Goal: Task Accomplishment & Management: Complete application form

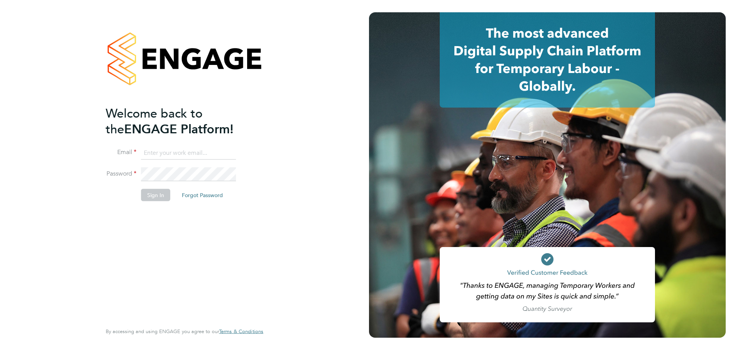
type input "hannah.jones@focusresourcing.co.uk"
drag, startPoint x: 155, startPoint y: 196, endPoint x: 86, endPoint y: 142, distance: 87.1
click at [155, 196] on button "Sign In" at bounding box center [155, 195] width 29 height 12
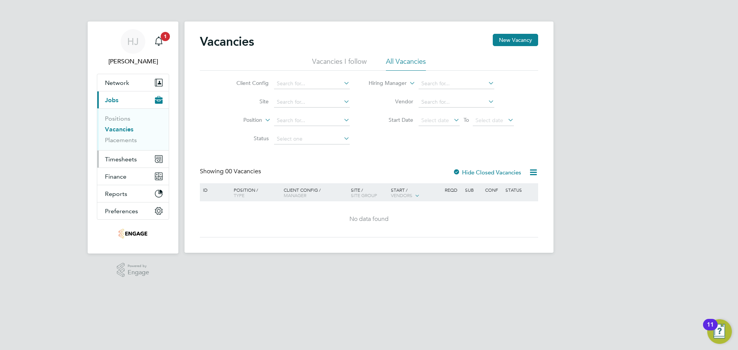
click at [126, 160] on span "Timesheets" at bounding box center [121, 159] width 32 height 7
drag, startPoint x: 120, startPoint y: 118, endPoint x: 120, endPoint y: 138, distance: 19.6
click at [121, 118] on link "Positions" at bounding box center [117, 118] width 25 height 7
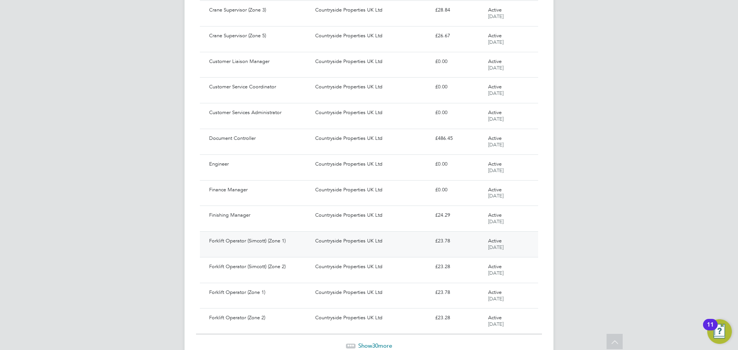
scroll to position [609, 0]
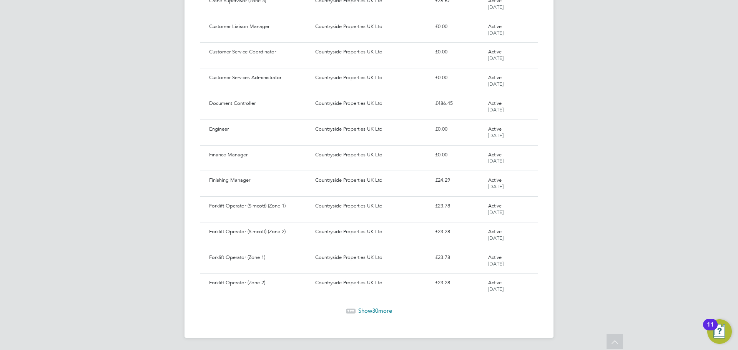
click at [386, 310] on span "Show 30 more" at bounding box center [375, 310] width 34 height 7
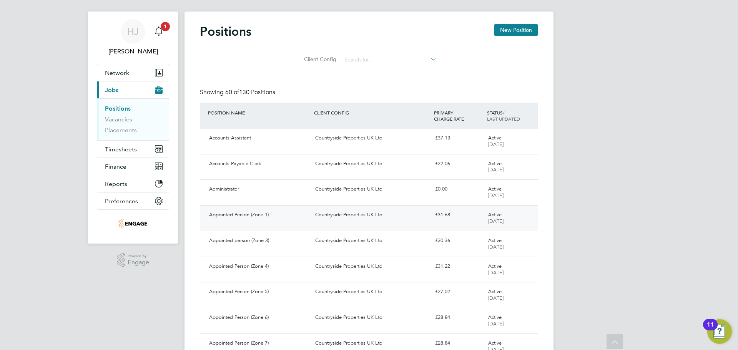
scroll to position [0, 0]
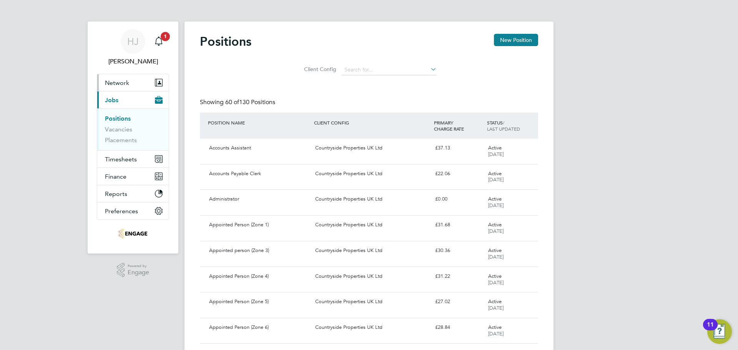
click at [127, 79] on span "Network" at bounding box center [117, 82] width 24 height 7
click at [118, 158] on span "Timesheets" at bounding box center [121, 159] width 32 height 7
click at [429, 72] on icon at bounding box center [429, 69] width 0 height 11
click at [111, 158] on span "Timesheets" at bounding box center [121, 159] width 32 height 7
click at [124, 157] on span "Timesheets" at bounding box center [121, 159] width 32 height 7
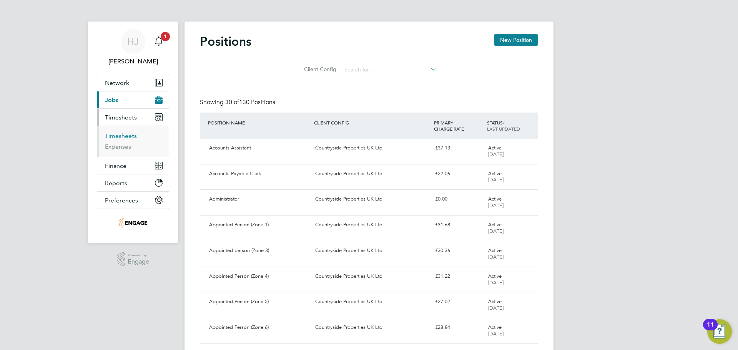
click at [117, 136] on link "Timesheets" at bounding box center [121, 135] width 32 height 7
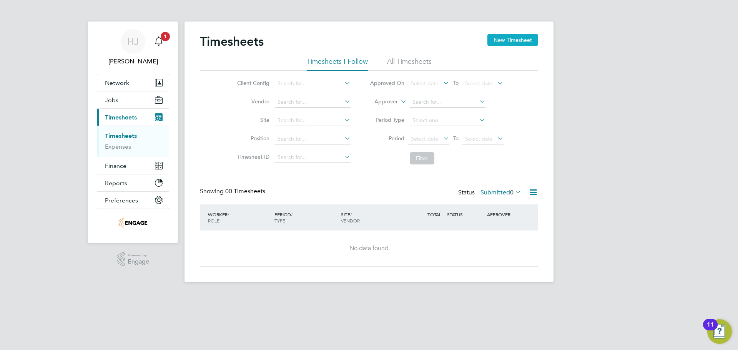
click at [511, 41] on button "New Timesheet" at bounding box center [512, 40] width 51 height 12
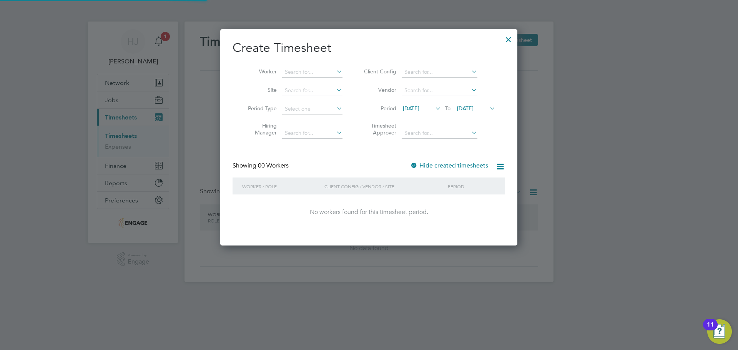
scroll to position [217, 297]
click at [514, 36] on div at bounding box center [508, 38] width 14 height 14
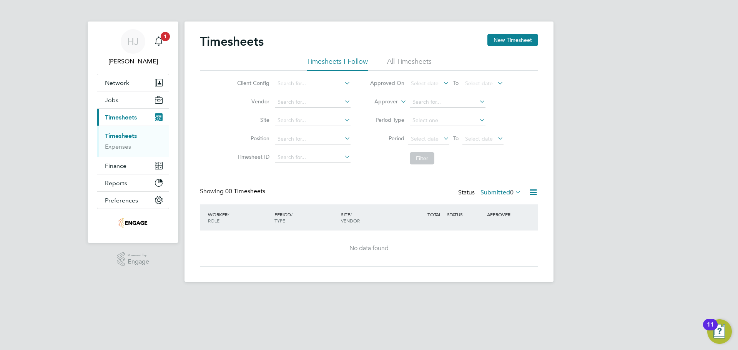
click at [118, 109] on button "Current page: Timesheets" at bounding box center [132, 117] width 71 height 17
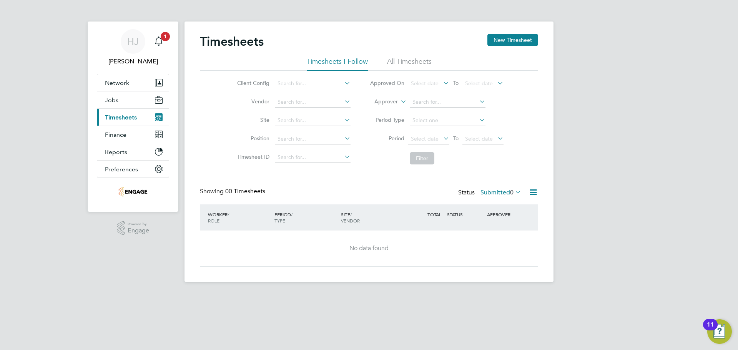
click at [119, 115] on span "Timesheets" at bounding box center [121, 117] width 32 height 7
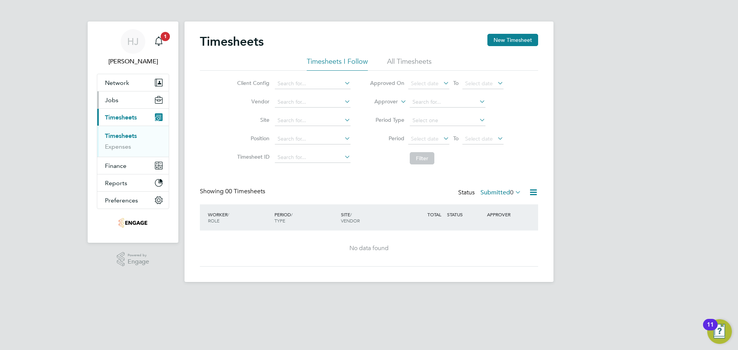
click at [116, 105] on button "Jobs" at bounding box center [132, 99] width 71 height 17
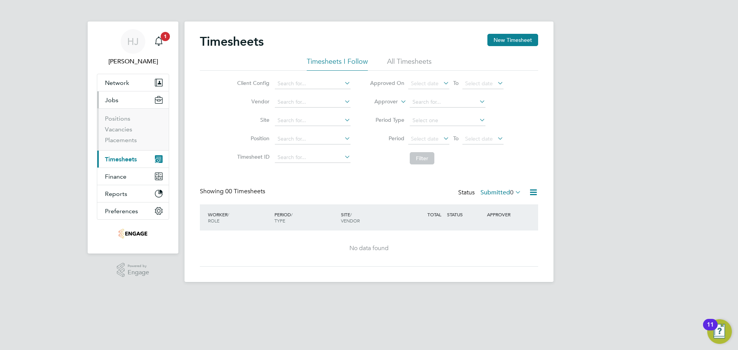
click at [115, 98] on span "Jobs" at bounding box center [111, 99] width 13 height 7
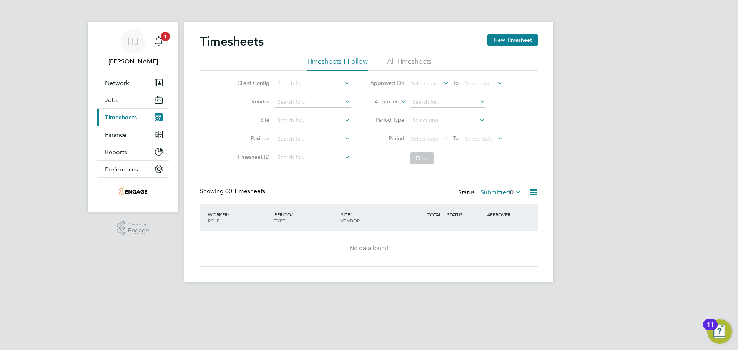
click at [118, 120] on span "Timesheets" at bounding box center [121, 117] width 32 height 7
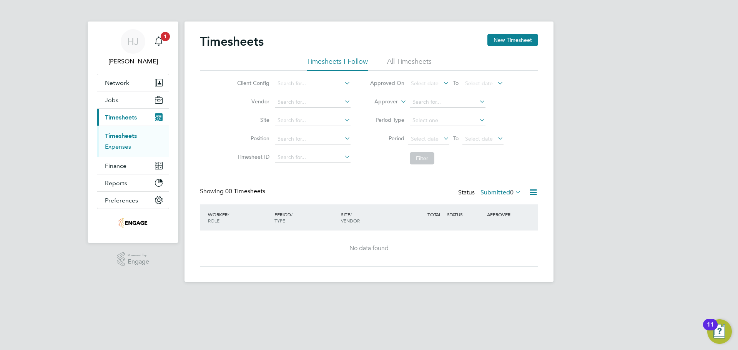
click at [117, 149] on link "Expenses" at bounding box center [118, 146] width 26 height 7
click at [128, 116] on span "Timesheets" at bounding box center [121, 117] width 32 height 7
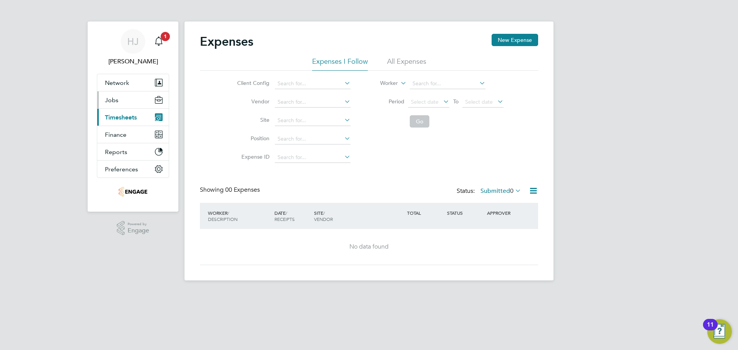
click at [118, 101] on button "Jobs" at bounding box center [132, 99] width 71 height 17
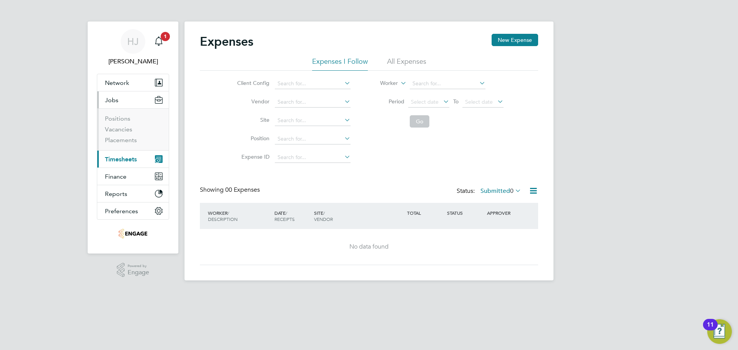
click at [118, 101] on button "Jobs" at bounding box center [132, 99] width 71 height 17
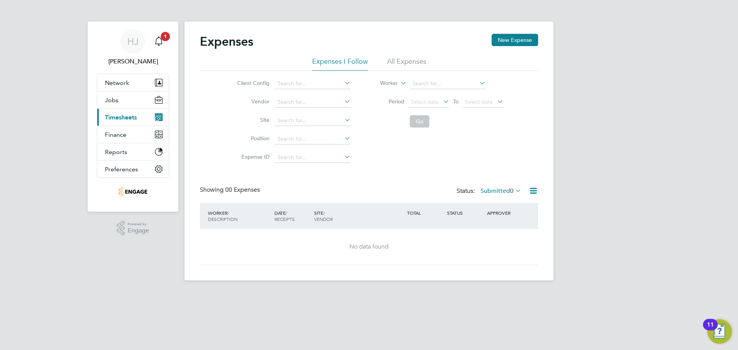
click at [116, 114] on span "Timesheets" at bounding box center [121, 117] width 32 height 7
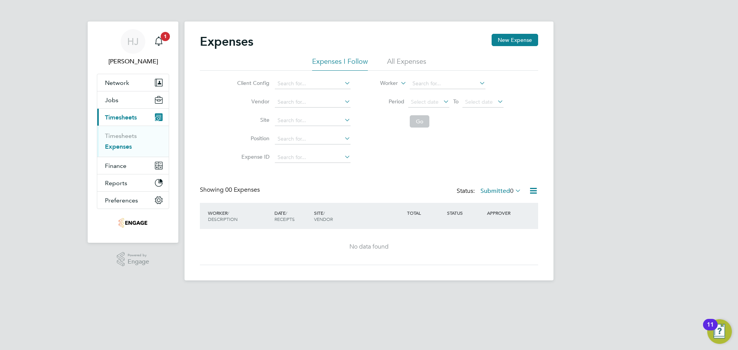
click at [116, 117] on span "Timesheets" at bounding box center [121, 117] width 32 height 7
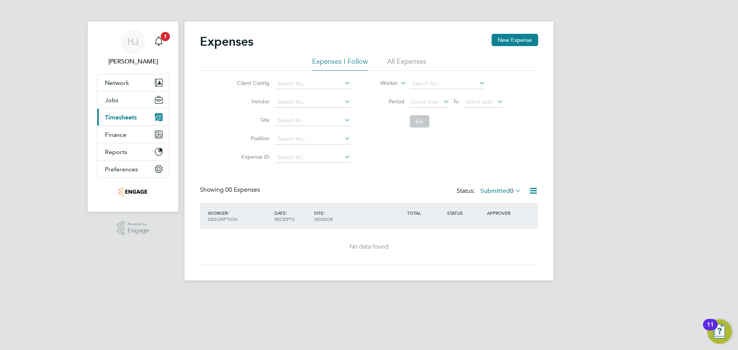
click at [115, 114] on span "Timesheets" at bounding box center [121, 117] width 32 height 7
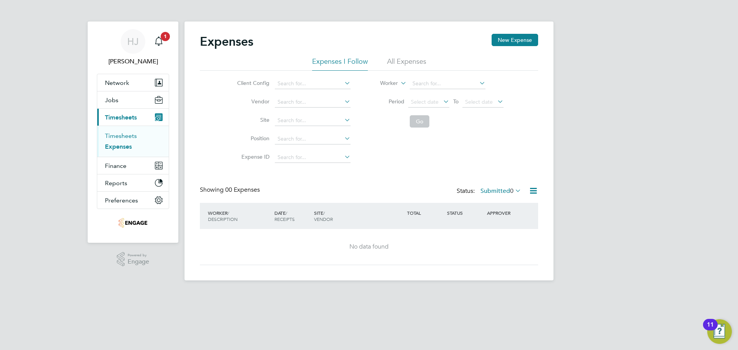
click at [114, 134] on link "Timesheets" at bounding box center [121, 135] width 32 height 7
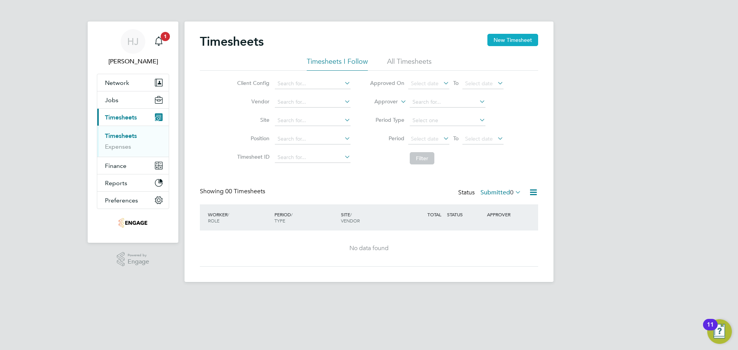
click at [513, 37] on button "New Timesheet" at bounding box center [512, 40] width 51 height 12
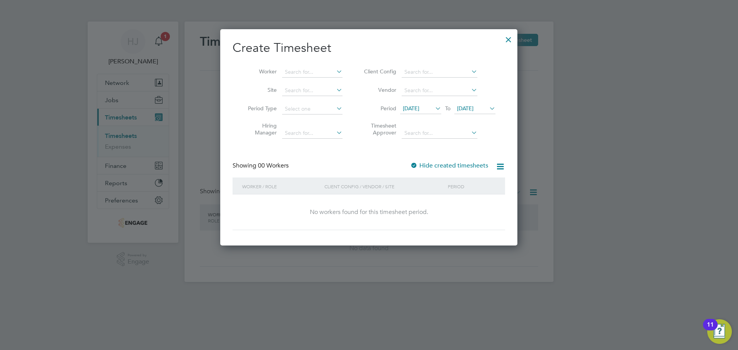
click at [335, 68] on icon at bounding box center [335, 71] width 0 height 11
click at [299, 83] on li "Imahni Gayle" at bounding box center [312, 82] width 61 height 10
type input "Imahni Gayle"
click at [335, 87] on icon at bounding box center [335, 90] width 0 height 11
click at [326, 101] on li "Eastern Counties Head Office (Customer Services)" at bounding box center [346, 101] width 129 height 10
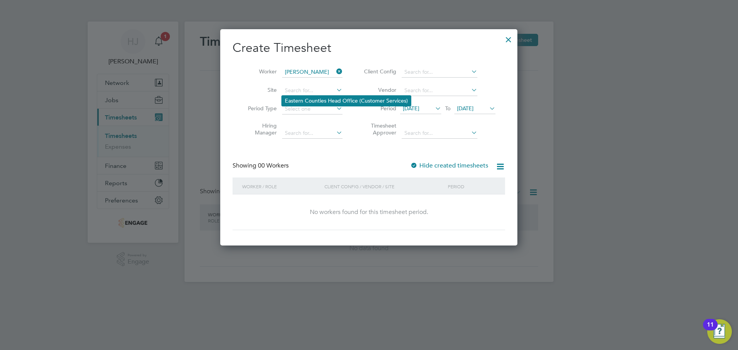
type input "Eastern Counties Head Office (Customer Services)"
click at [335, 108] on icon at bounding box center [335, 108] width 0 height 11
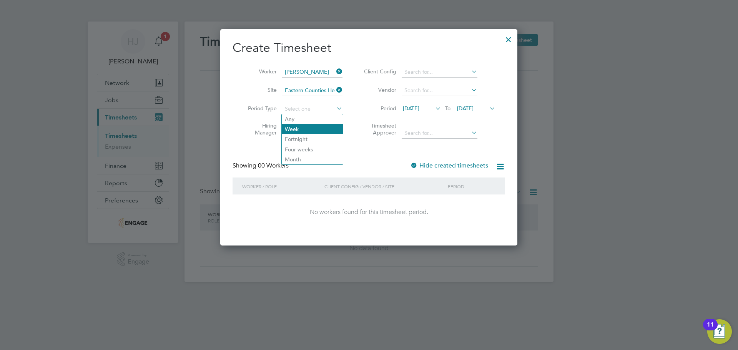
click at [305, 128] on li "Week" at bounding box center [312, 129] width 61 height 10
type input "Week"
click at [307, 127] on li "Week" at bounding box center [312, 129] width 61 height 10
click at [303, 129] on li "Week" at bounding box center [312, 129] width 61 height 10
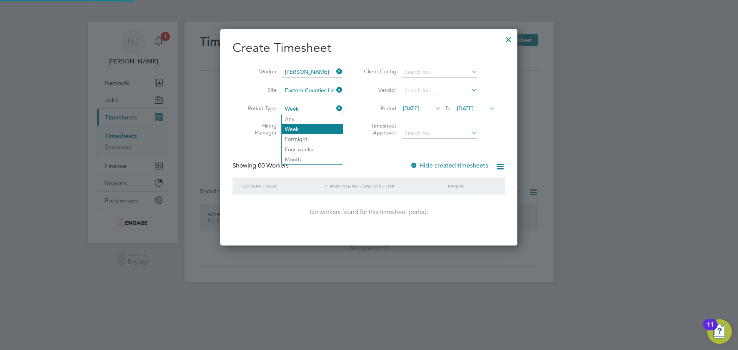
scroll to position [4, 4]
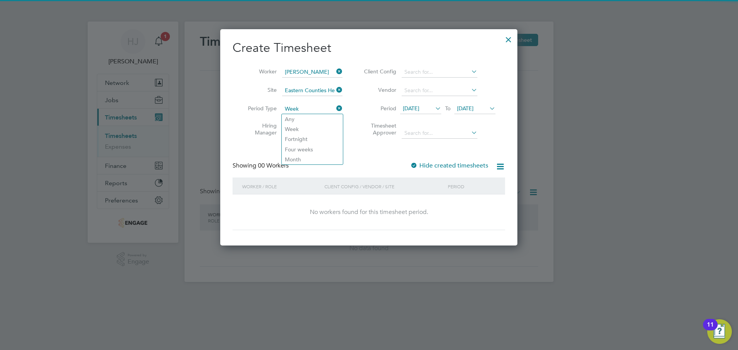
drag, startPoint x: 359, startPoint y: 155, endPoint x: 352, endPoint y: 129, distance: 26.7
click at [359, 155] on div "Create Timesheet Worker Imahni Gayle Site Eastern Counties Head Office (Custome…" at bounding box center [368, 135] width 272 height 190
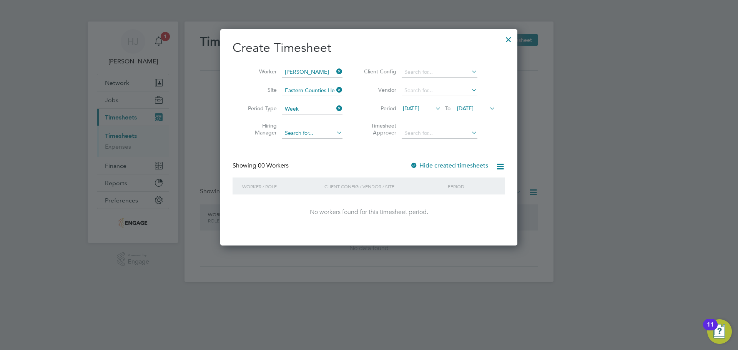
click at [322, 133] on input at bounding box center [312, 133] width 60 height 11
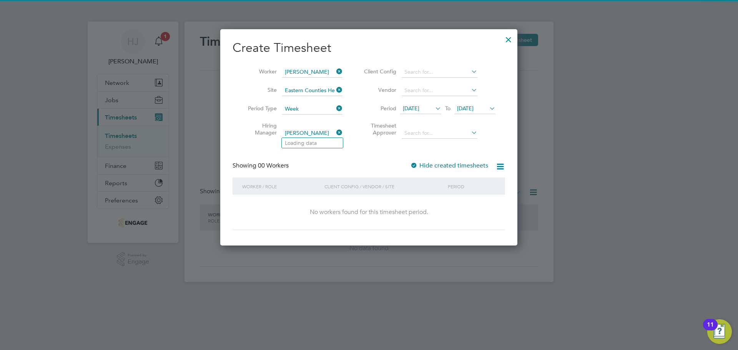
type input "katie campbell"
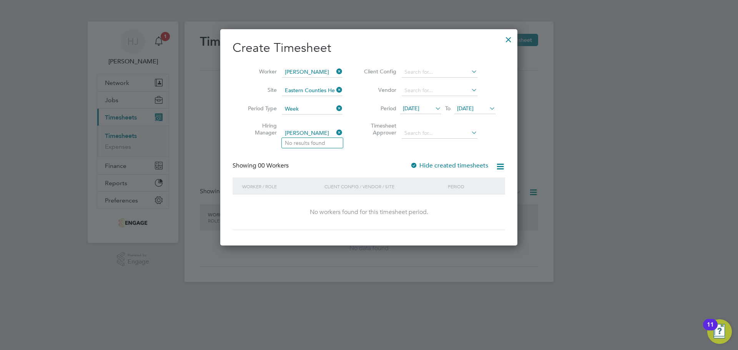
drag, startPoint x: 324, startPoint y: 129, endPoint x: 265, endPoint y: 126, distance: 58.5
click at [265, 126] on li "Hiring Manager katie campbell" at bounding box center [291, 130] width 119 height 24
type input "Matthew Tarbun"
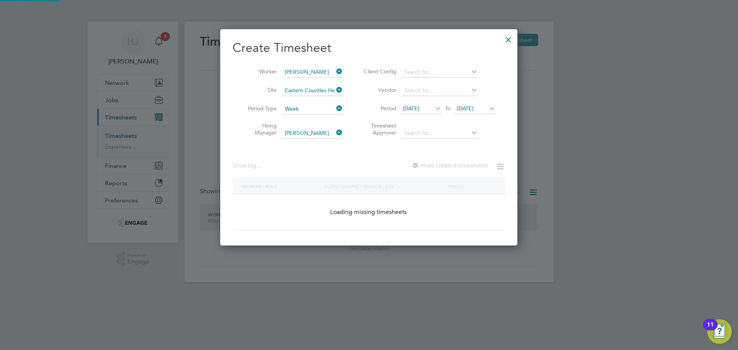
scroll to position [217, 297]
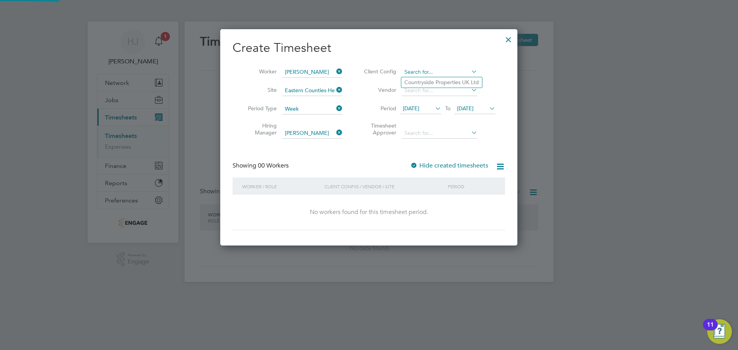
click at [429, 72] on input at bounding box center [439, 72] width 76 height 11
click at [464, 85] on li "Countryside Properties UK Ltd" at bounding box center [441, 82] width 81 height 10
type input "Countryside Properties UK Ltd"
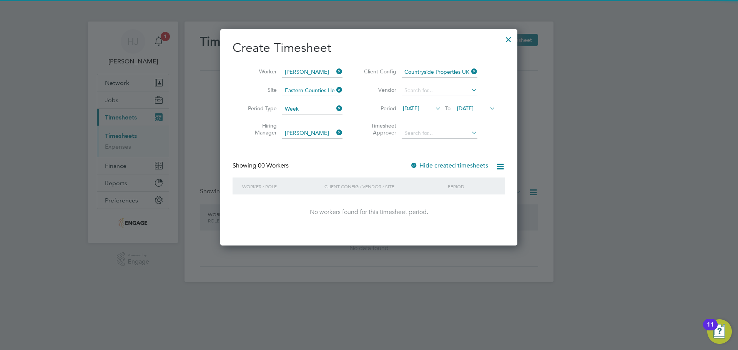
click at [469, 90] on icon at bounding box center [469, 90] width 0 height 11
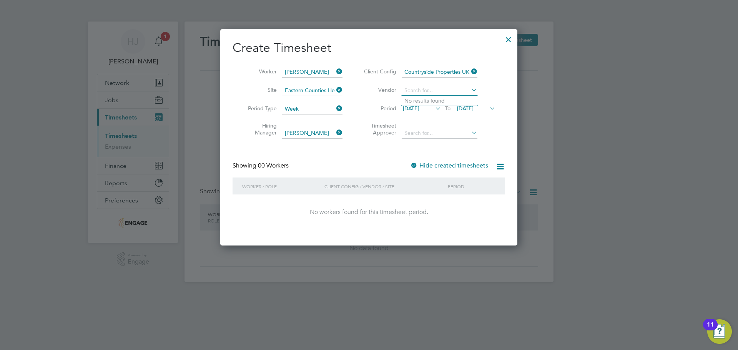
click at [503, 89] on li "Vendor" at bounding box center [428, 90] width 153 height 18
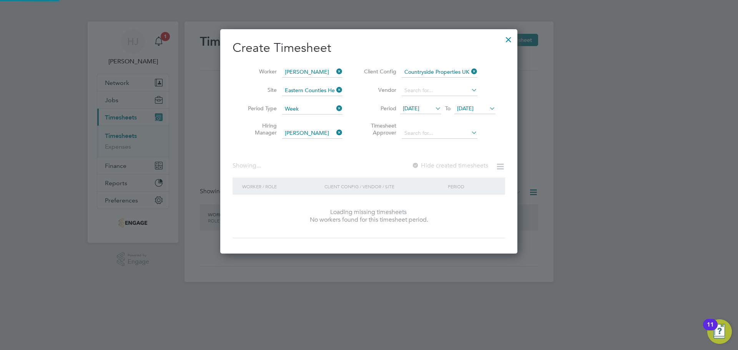
scroll to position [4, 4]
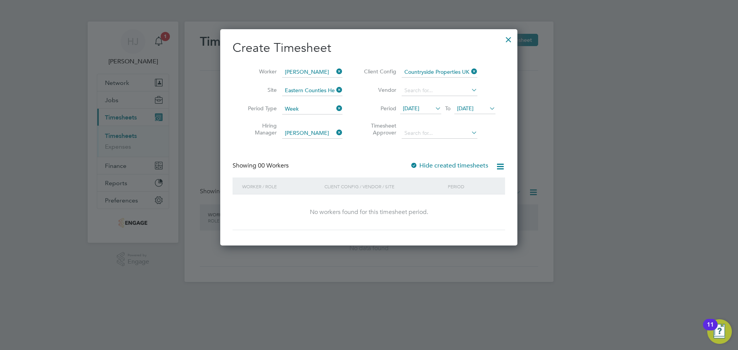
click at [433, 107] on icon at bounding box center [433, 108] width 0 height 11
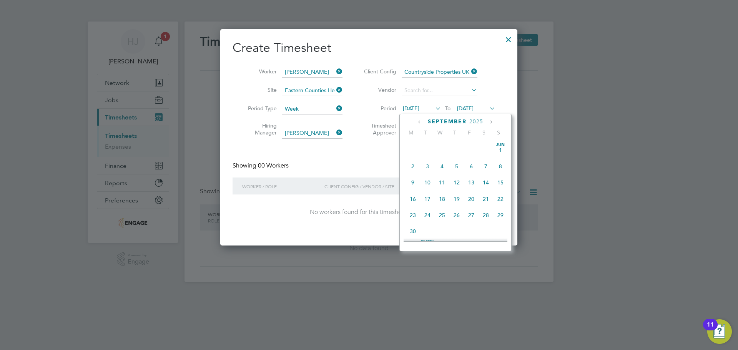
scroll to position [249, 0]
click at [414, 215] on span "22" at bounding box center [412, 209] width 15 height 15
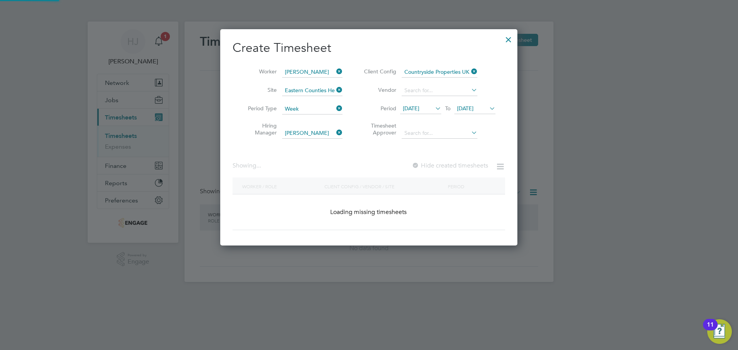
scroll to position [0, 0]
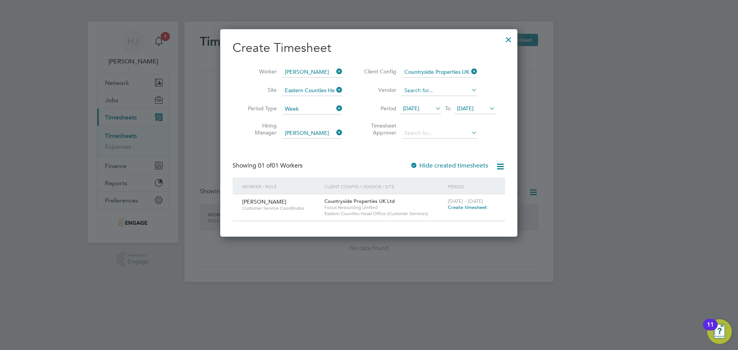
click at [431, 89] on input at bounding box center [439, 90] width 76 height 11
click at [426, 83] on li "Vendor" at bounding box center [428, 90] width 153 height 18
click at [432, 93] on input at bounding box center [439, 90] width 76 height 11
type input "focus resourcing"
click at [469, 90] on icon at bounding box center [469, 90] width 0 height 11
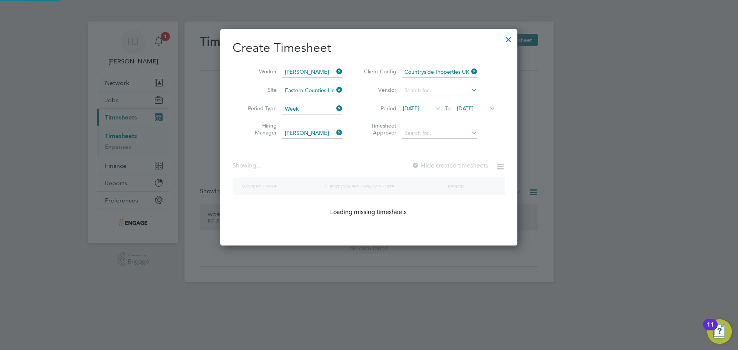
scroll to position [4, 4]
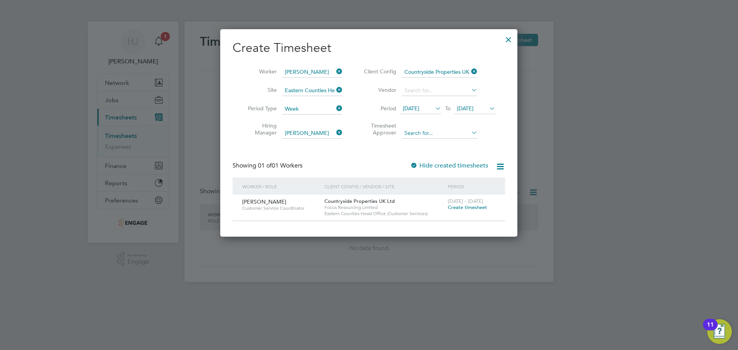
click at [415, 128] on li "Timesheet Approver" at bounding box center [428, 130] width 153 height 24
click at [463, 132] on input at bounding box center [439, 133] width 76 height 11
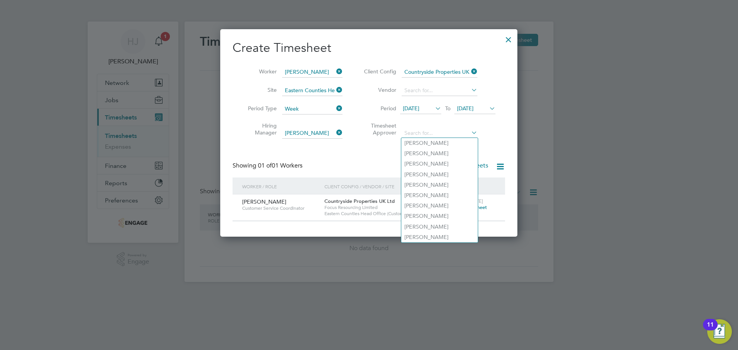
click at [433, 111] on icon at bounding box center [433, 108] width 0 height 11
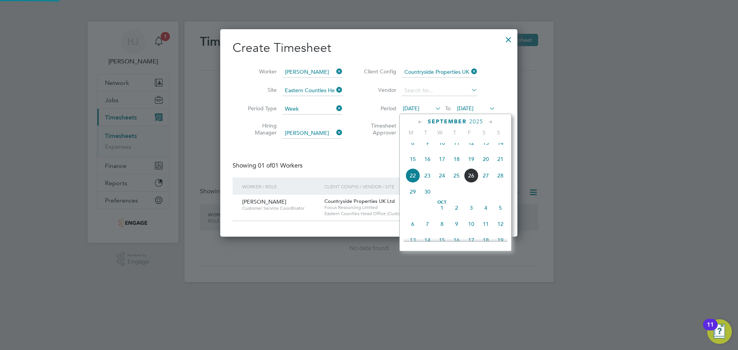
scroll to position [207, 297]
click at [488, 106] on icon at bounding box center [488, 108] width 0 height 11
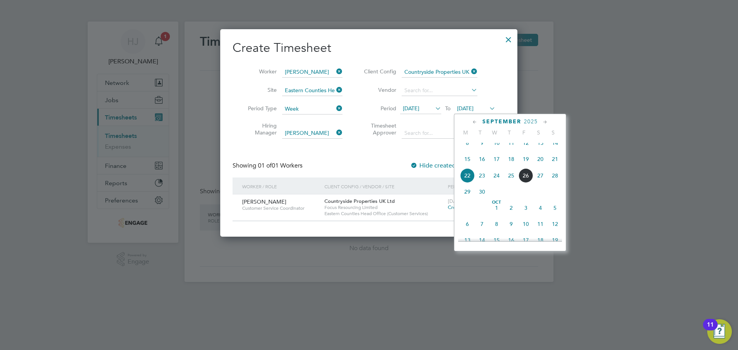
click at [556, 181] on span "28" at bounding box center [554, 175] width 15 height 15
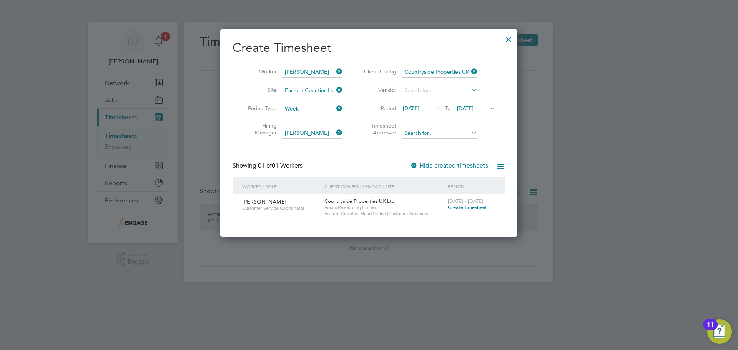
click at [443, 136] on input at bounding box center [439, 133] width 76 height 11
type input "m"
type input "k"
click at [450, 141] on b "Tarbun" at bounding box center [458, 143] width 17 height 7
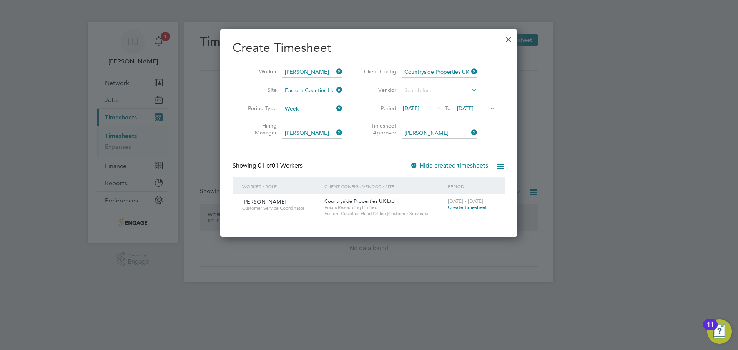
type input "Matthew Tarbun"
click at [472, 206] on span "Create timesheet" at bounding box center [467, 207] width 39 height 7
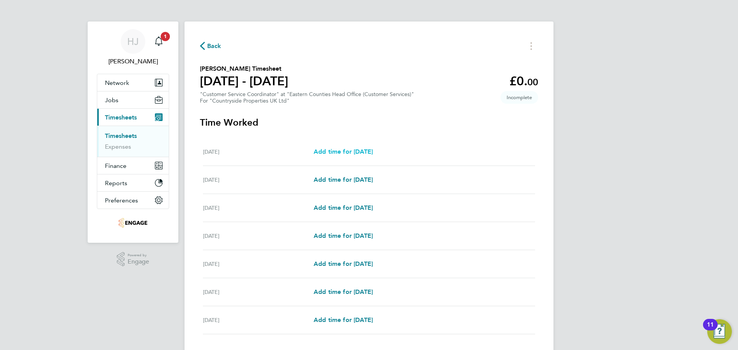
click at [361, 150] on span "Add time for Mon 22 Sep" at bounding box center [343, 151] width 59 height 7
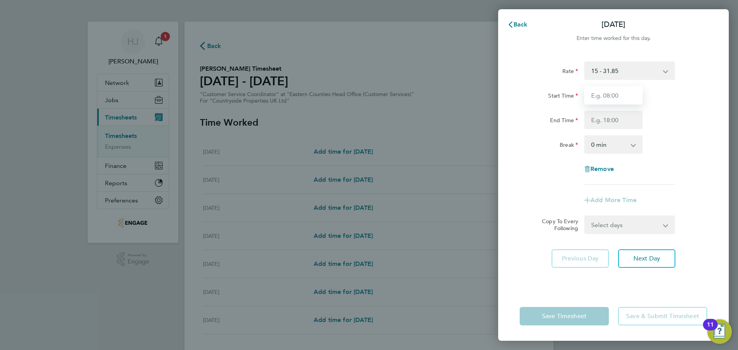
click at [608, 95] on input "Start Time" at bounding box center [613, 95] width 58 height 18
click at [625, 88] on input "Start Time" at bounding box center [613, 95] width 58 height 18
click at [611, 97] on input "Start Time" at bounding box center [613, 95] width 58 height 18
type input "09:00"
click at [607, 116] on input "End Time" at bounding box center [613, 120] width 58 height 18
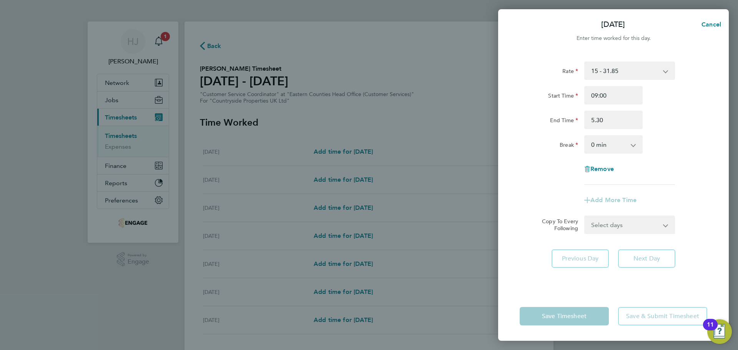
type input "05:30"
click at [642, 141] on div "0 min 15 min 30 min 45 min 60 min 75 min 90 min" at bounding box center [613, 144] width 58 height 18
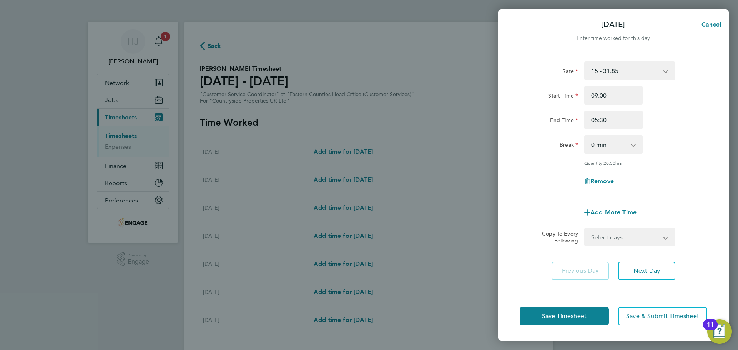
click at [639, 145] on app-icon-cross-button at bounding box center [636, 144] width 9 height 17
click at [631, 146] on select "0 min 15 min 30 min 45 min 60 min 75 min 90 min" at bounding box center [609, 144] width 48 height 17
select select "60"
click at [585, 136] on select "0 min 15 min 30 min 45 min 60 min 75 min 90 min" at bounding box center [609, 144] width 48 height 17
click at [667, 239] on app-icon-cross-button at bounding box center [669, 237] width 9 height 17
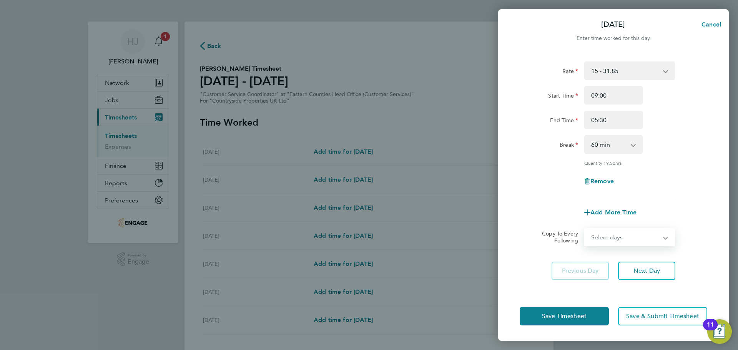
click at [658, 233] on select "Select days Day Weekday (Mon-Fri) Weekend (Sat-Sun) Tuesday Wednesday Thursday …" at bounding box center [625, 237] width 81 height 17
select select "WEEKDAY"
click at [585, 229] on select "Select days Day Weekday (Mon-Fri) Weekend (Sat-Sun) Tuesday Wednesday Thursday …" at bounding box center [625, 237] width 81 height 17
select select "2025-09-28"
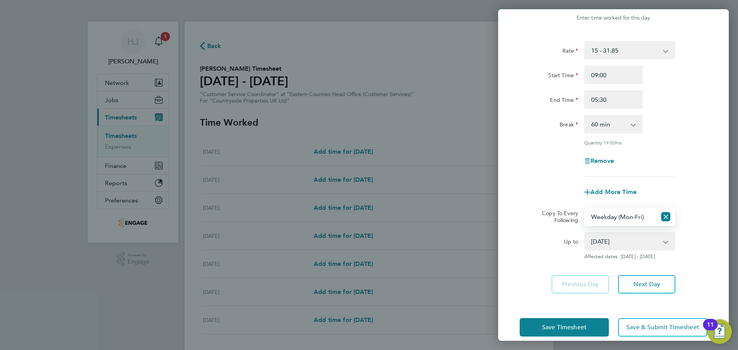
scroll to position [31, 0]
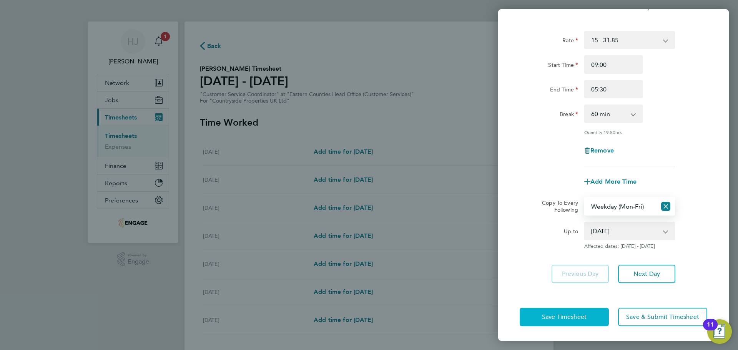
click at [584, 318] on span "Save Timesheet" at bounding box center [564, 317] width 45 height 8
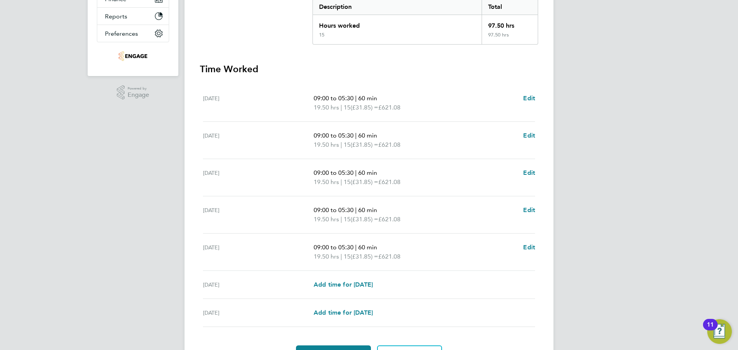
scroll to position [96, 0]
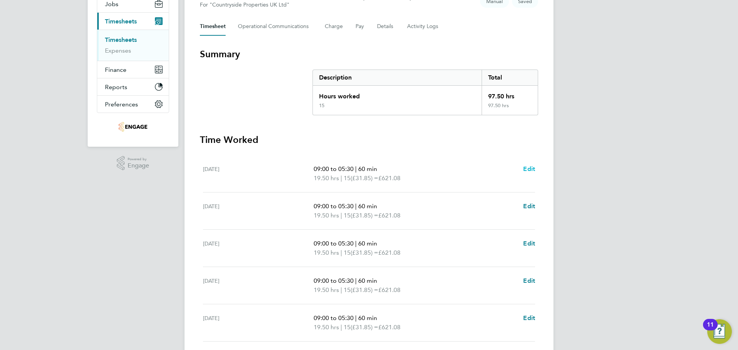
click at [528, 169] on span "Edit" at bounding box center [529, 168] width 12 height 7
select select "60"
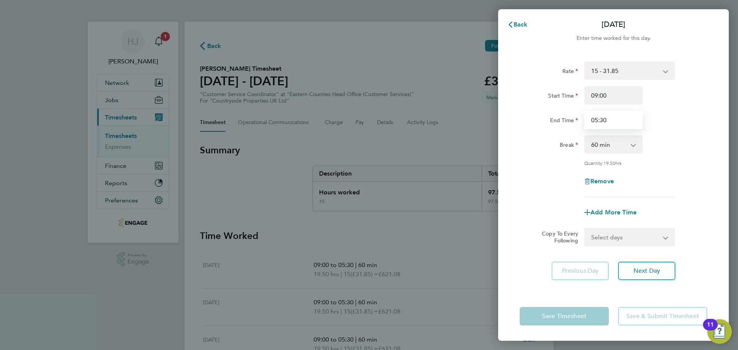
drag, startPoint x: 611, startPoint y: 121, endPoint x: 540, endPoint y: 106, distance: 72.6
click at [540, 106] on div "Start Time 09:00 End Time 05:30" at bounding box center [613, 107] width 194 height 43
type input "17:30"
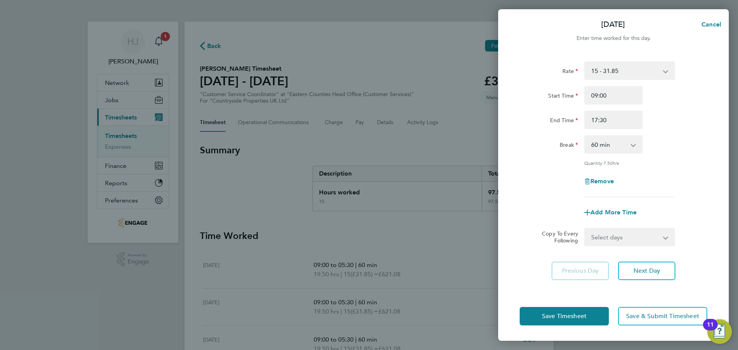
click at [687, 180] on div "Remove" at bounding box center [613, 181] width 194 height 18
drag, startPoint x: 636, startPoint y: 233, endPoint x: 623, endPoint y: 241, distance: 15.2
click at [636, 233] on select "Select days Day Weekday (Mon-Fri) Weekend (Sat-Sun) Tuesday Wednesday Thursday …" at bounding box center [625, 237] width 81 height 17
select select "WEEKDAY"
click at [585, 229] on select "Select days Day Weekday (Mon-Fri) Weekend (Sat-Sun) Tuesday Wednesday Thursday …" at bounding box center [625, 237] width 81 height 17
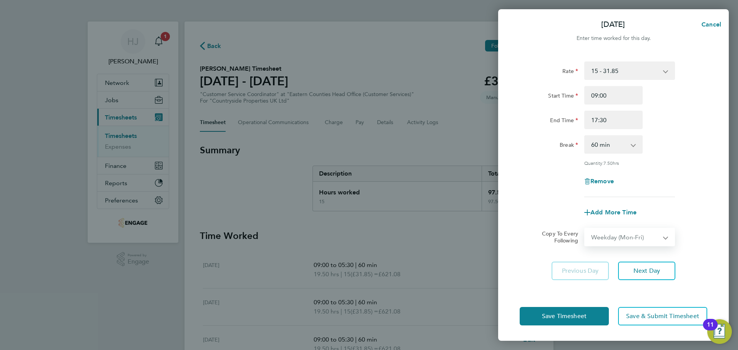
select select "2025-09-28"
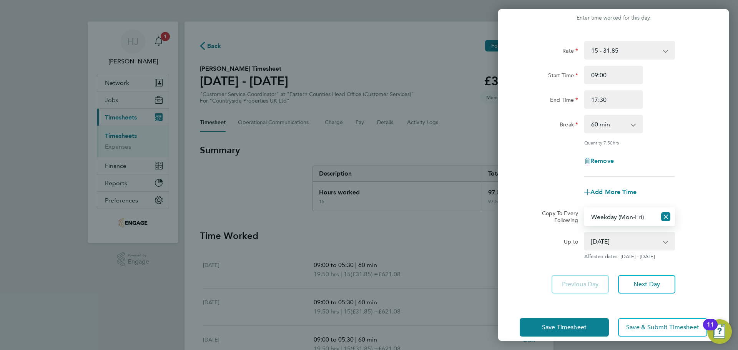
scroll to position [31, 0]
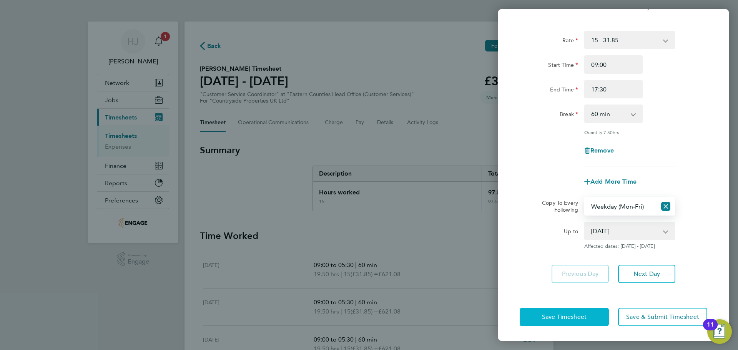
click at [534, 313] on button "Save Timesheet" at bounding box center [563, 317] width 89 height 18
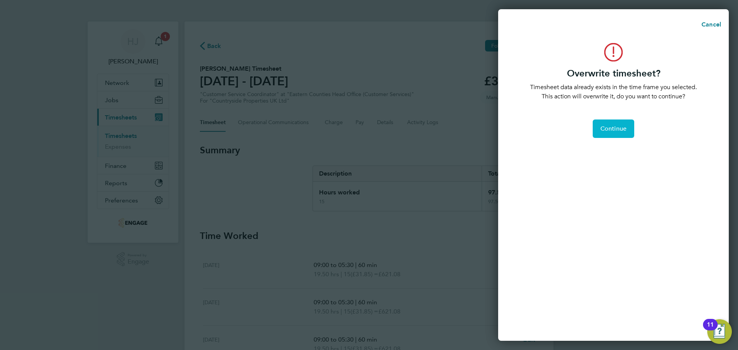
click at [621, 125] on span "Continue" at bounding box center [613, 129] width 26 height 8
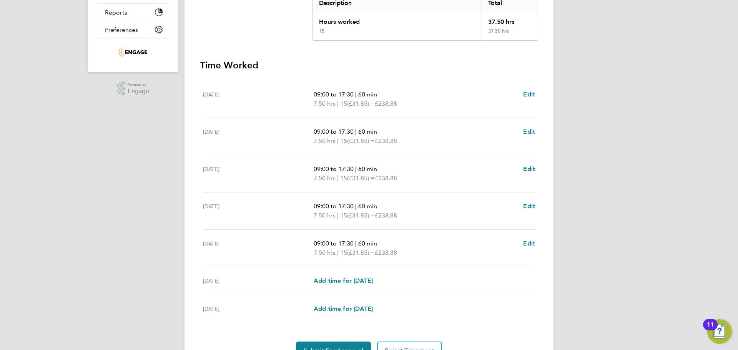
scroll to position [211, 0]
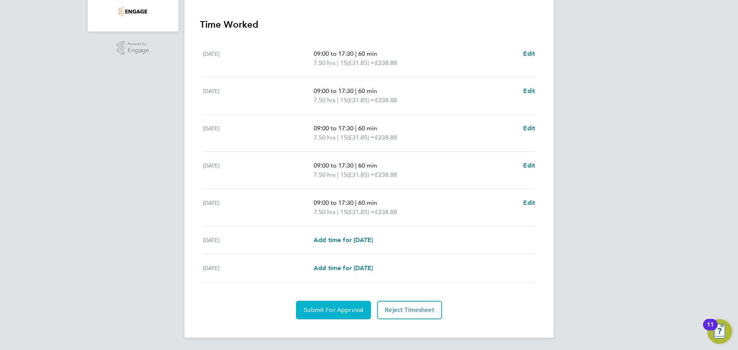
click at [325, 310] on span "Submit For Approval" at bounding box center [334, 310] width 60 height 8
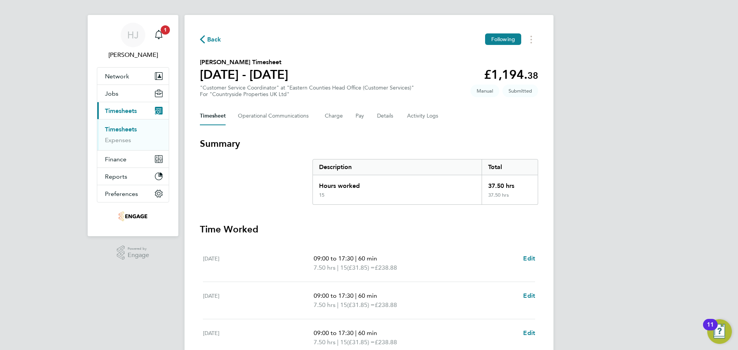
scroll to position [0, 0]
